Goal: Find specific page/section: Find specific page/section

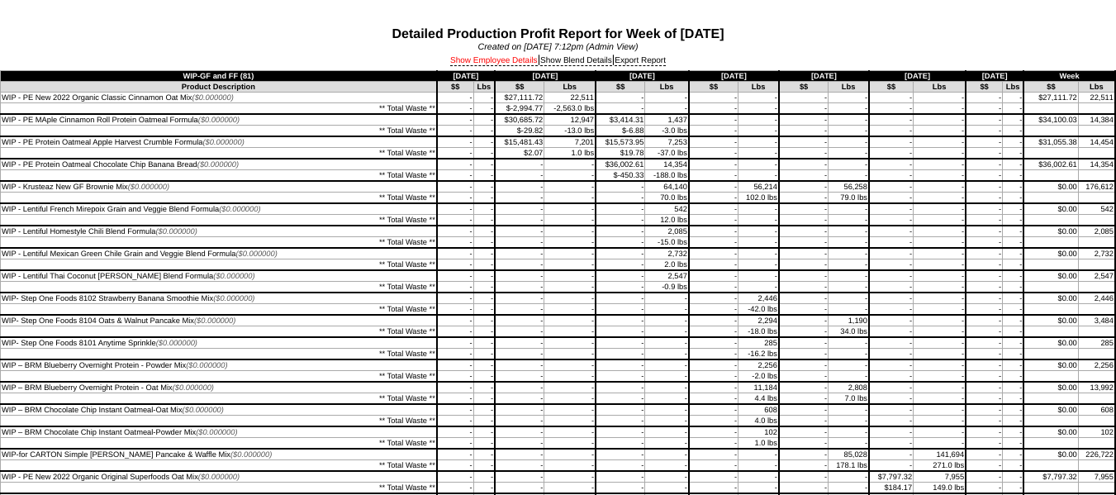
click at [500, 59] on link "Show Employee Details" at bounding box center [494, 61] width 88 height 10
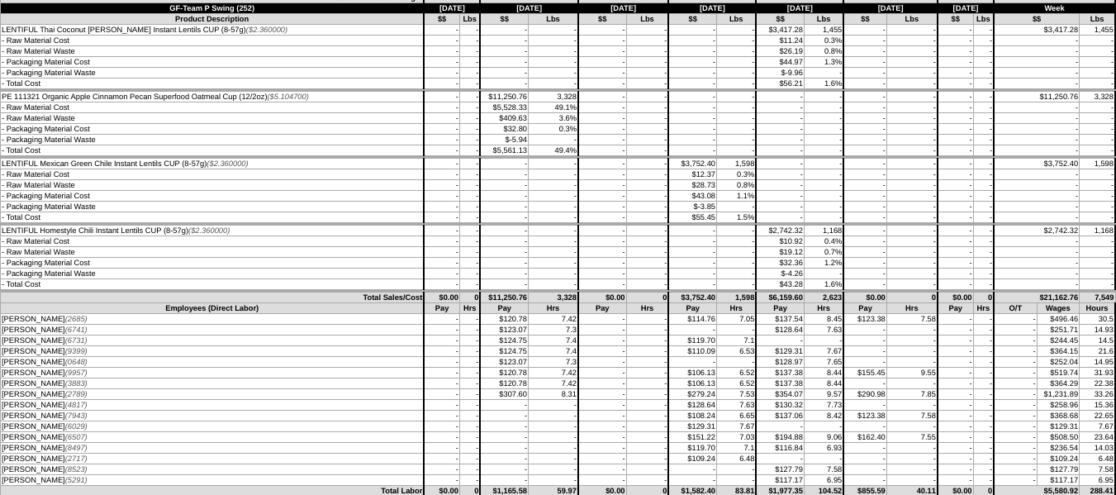
scroll to position [4707, 0]
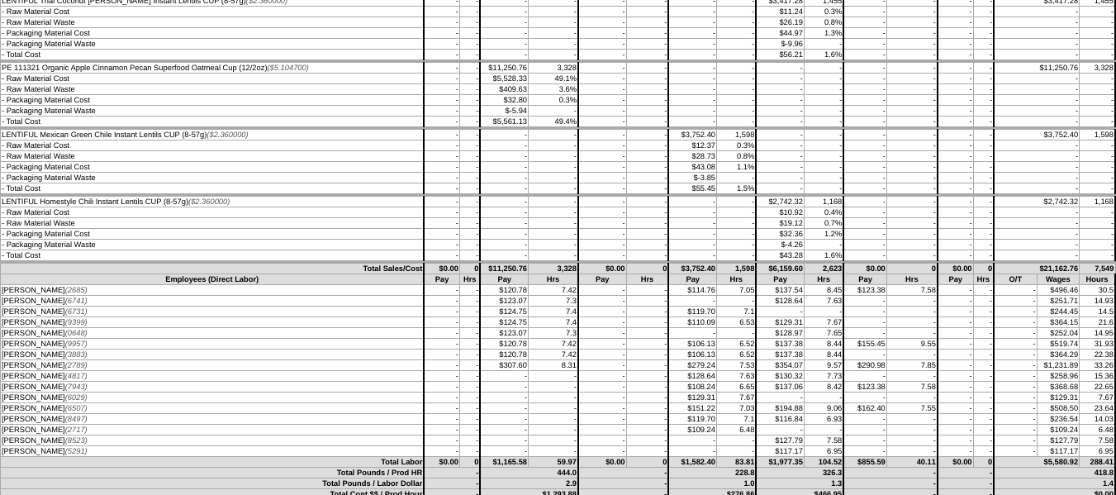
drag, startPoint x: 931, startPoint y: 406, endPoint x: 0, endPoint y: 402, distance: 930.7
click at [1, 403] on tr "JAMES VEGA (6507) - - - - - - $151.22 23.64" at bounding box center [558, 408] width 1115 height 11
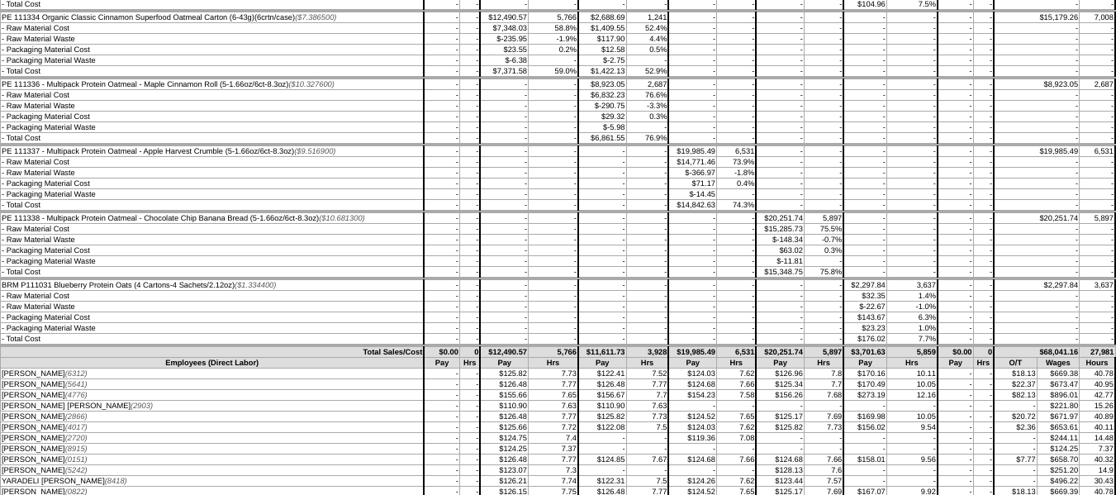
scroll to position [3964, 0]
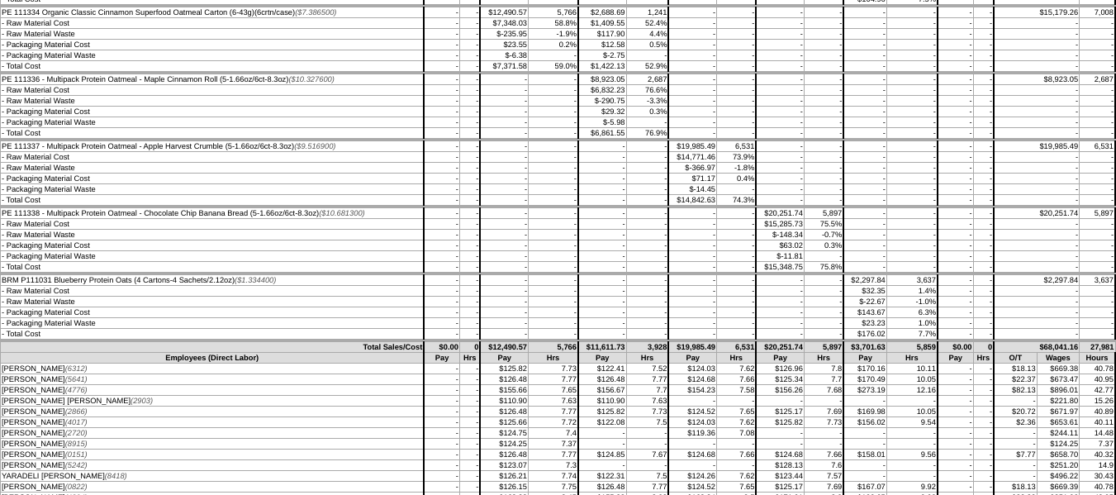
click at [913, 318] on td "1.0%" at bounding box center [911, 323] width 51 height 11
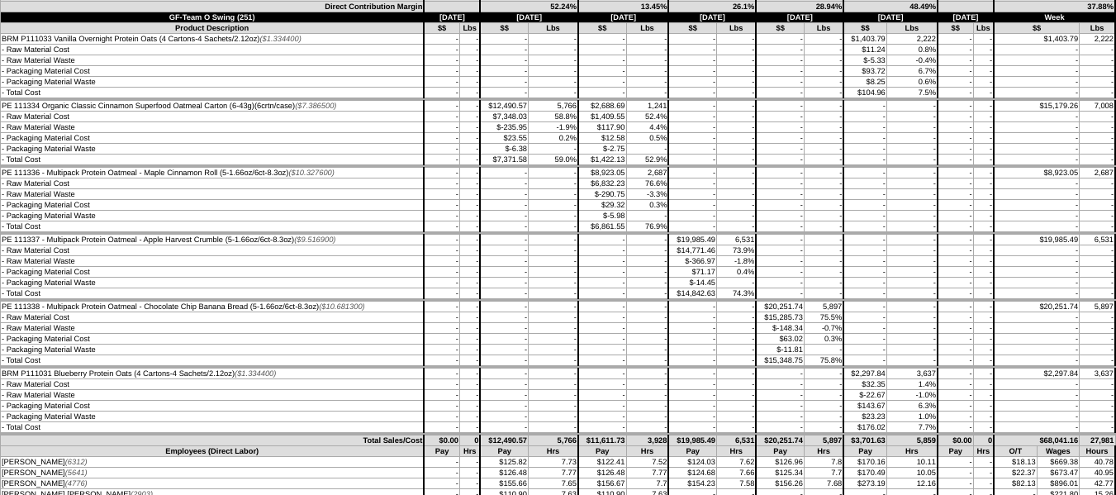
scroll to position [3881, 0]
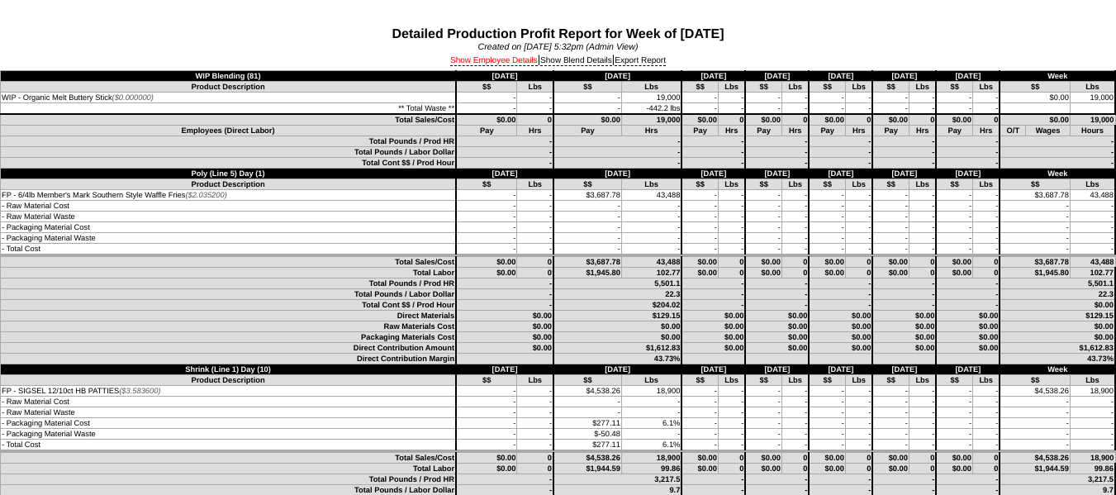
click at [490, 61] on link "Show Employee Details" at bounding box center [494, 61] width 88 height 10
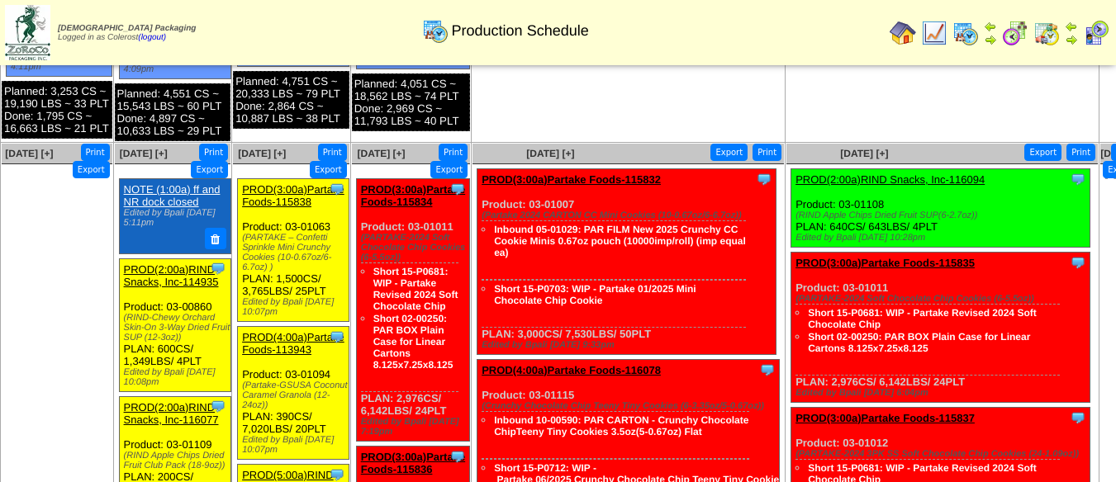
scroll to position [798, 0]
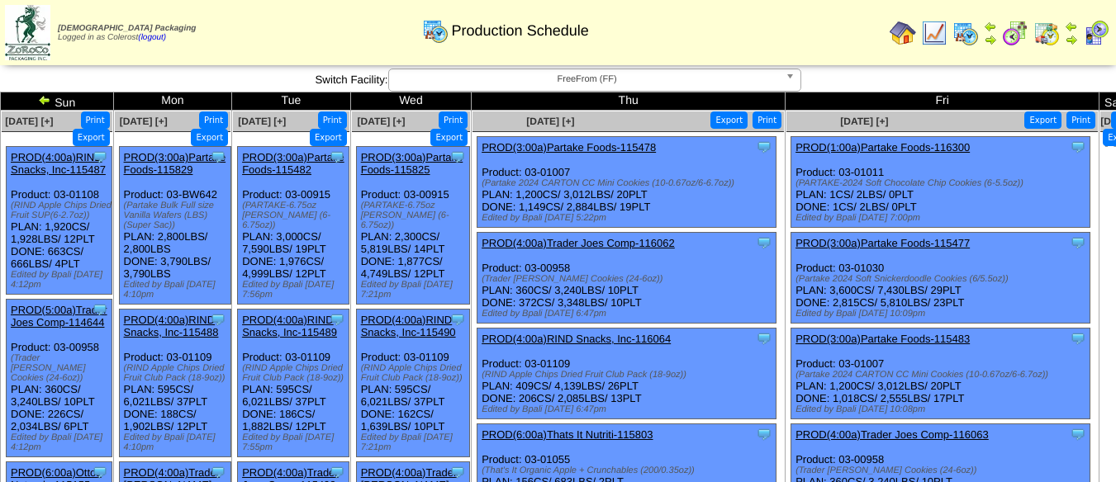
click at [633, 78] on span "FreeFrom (FF)" at bounding box center [587, 79] width 383 height 20
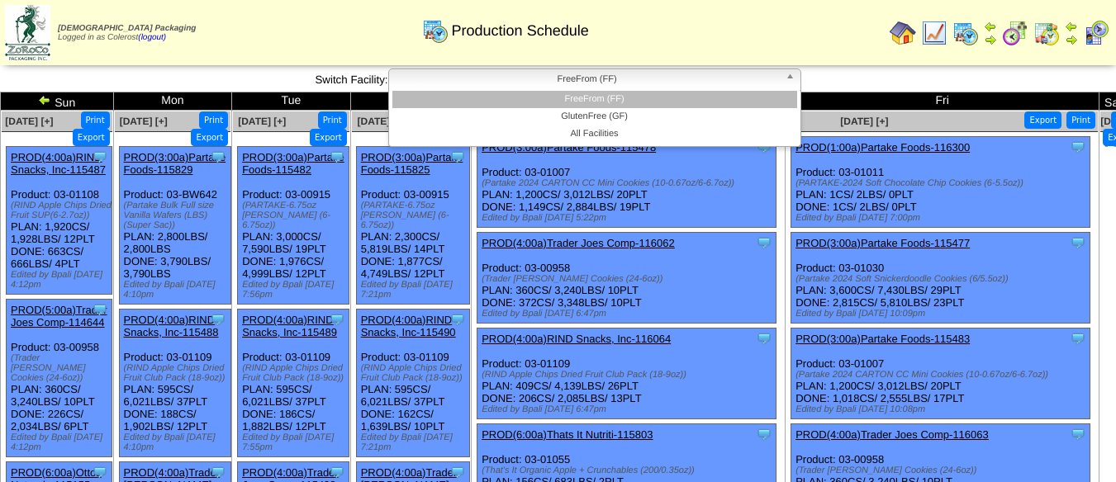
click at [615, 109] on li "GlutenFree (GF)" at bounding box center [594, 116] width 405 height 17
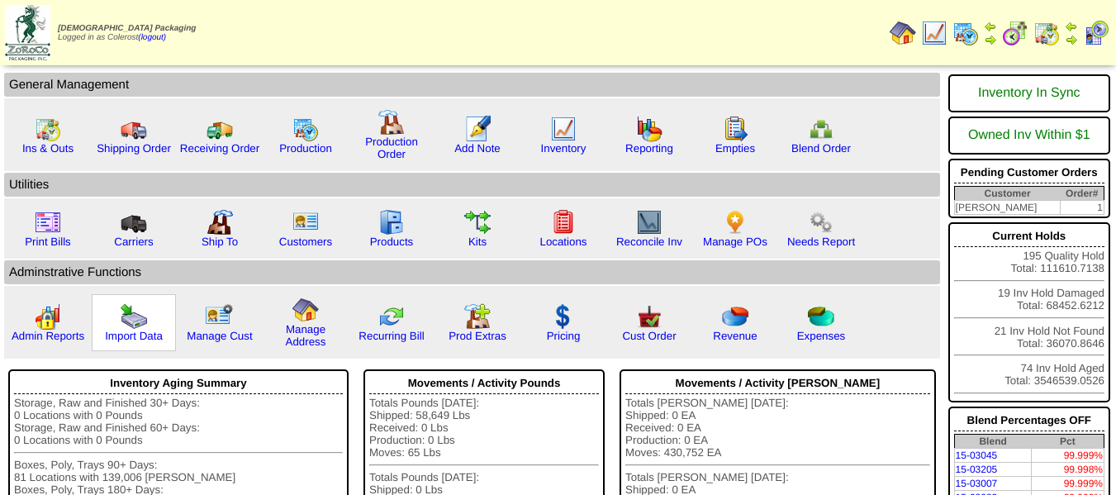
click at [134, 328] on img at bounding box center [134, 316] width 26 height 26
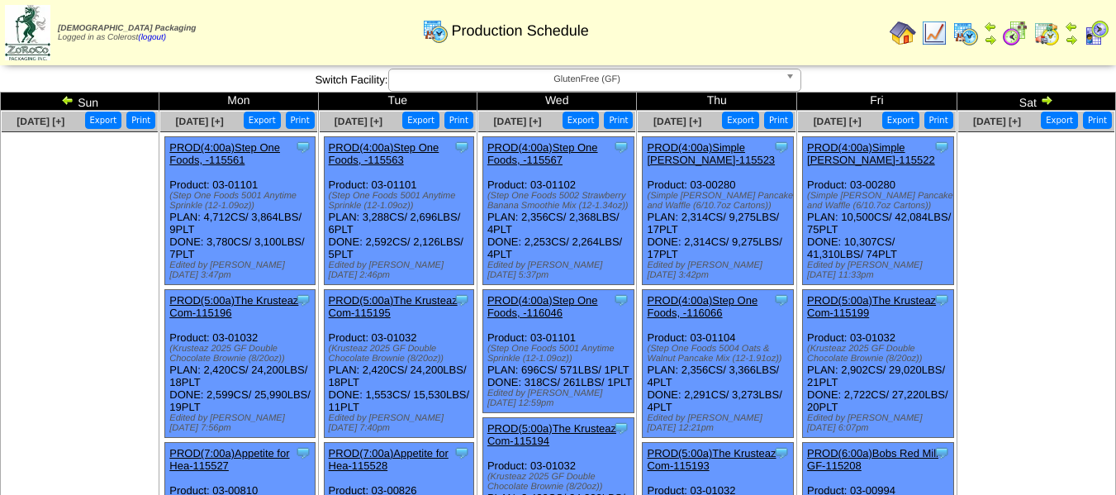
click at [631, 76] on span "GlutenFree (GF)" at bounding box center [587, 79] width 383 height 20
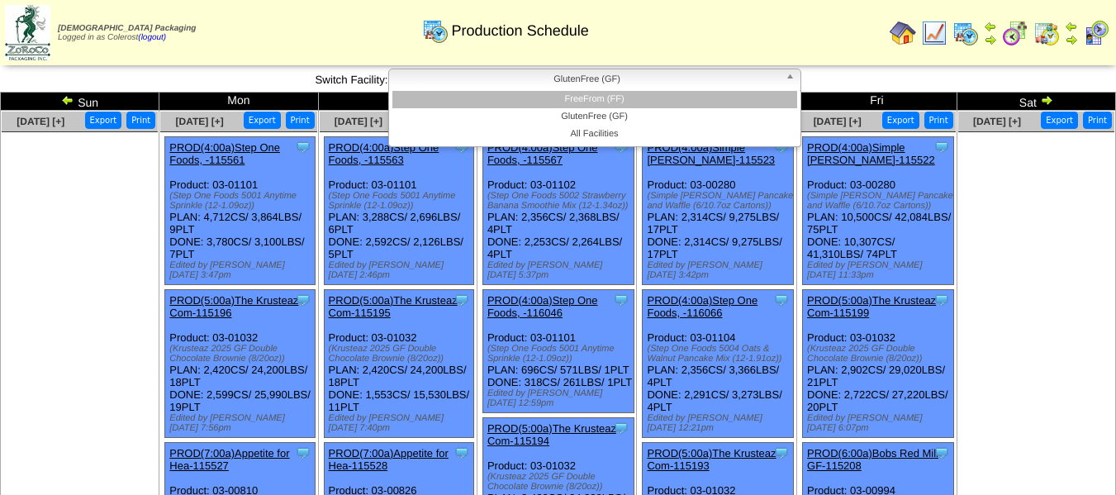
click at [628, 96] on li "FreeFrom (FF)" at bounding box center [594, 99] width 405 height 17
